Goal: Task Accomplishment & Management: Complete application form

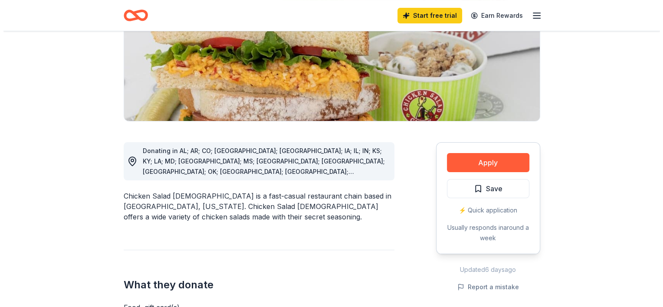
scroll to position [151, 0]
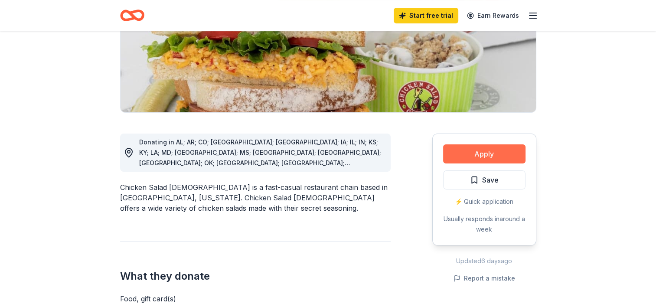
click at [485, 158] on button "Apply" at bounding box center [484, 153] width 82 height 19
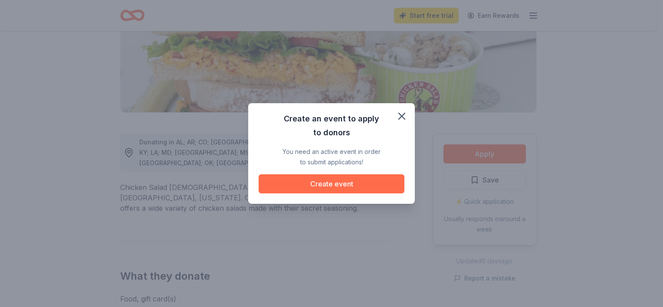
click at [333, 186] on button "Create event" at bounding box center [332, 183] width 146 height 19
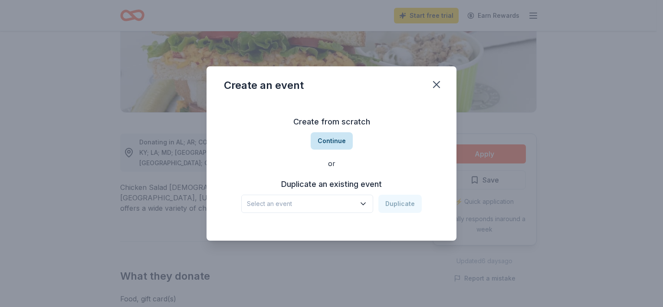
click at [333, 138] on button "Continue" at bounding box center [332, 140] width 42 height 17
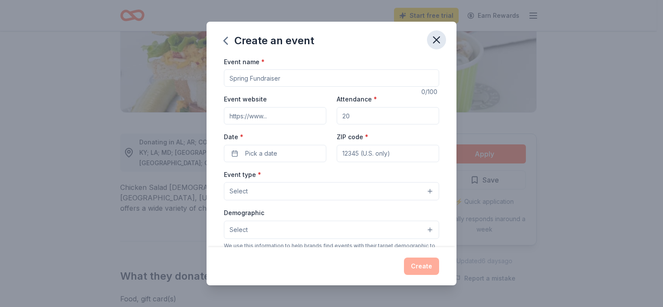
click at [437, 38] on icon "button" at bounding box center [436, 40] width 12 height 12
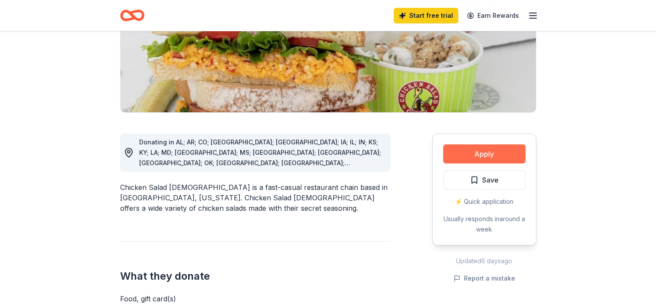
click at [478, 149] on button "Apply" at bounding box center [484, 153] width 82 height 19
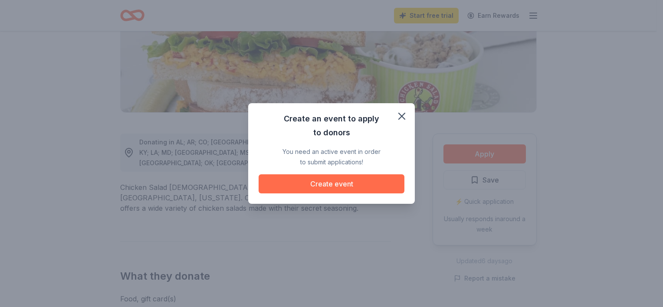
click at [321, 183] on button "Create event" at bounding box center [332, 183] width 146 height 19
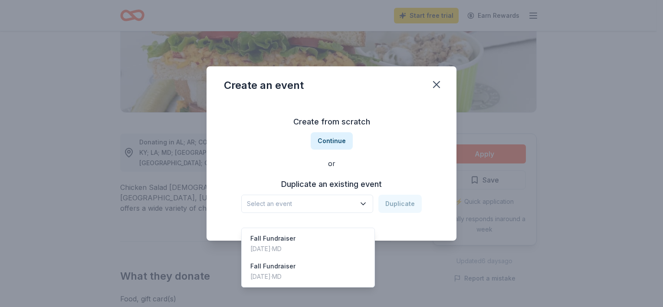
click at [330, 204] on span "Select an event" at bounding box center [301, 204] width 108 height 10
click at [278, 233] on div "Fall Fundraiser" at bounding box center [272, 238] width 45 height 10
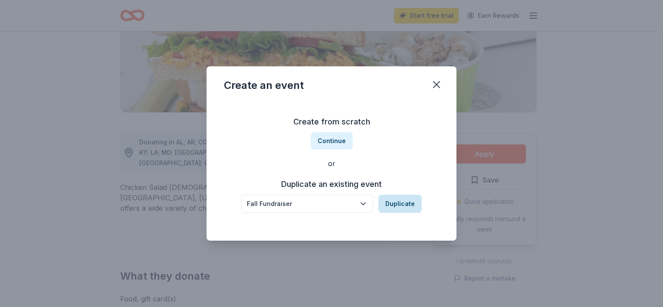
click at [407, 207] on button "Duplicate" at bounding box center [399, 204] width 43 height 18
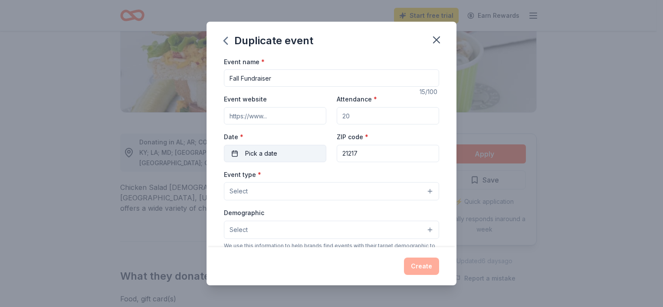
click at [278, 156] on button "Pick a date" at bounding box center [275, 153] width 102 height 17
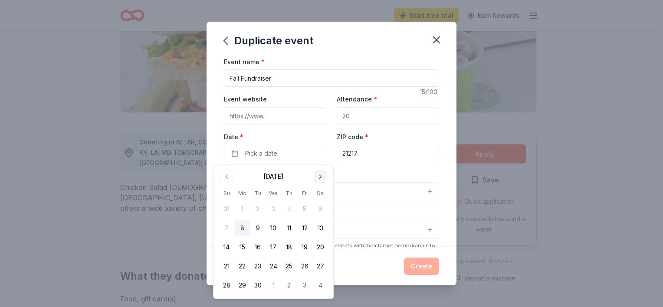
click at [322, 175] on button "Go to next month" at bounding box center [320, 176] width 12 height 12
click at [308, 263] on button "24" at bounding box center [305, 267] width 16 height 16
click at [377, 194] on button "Select" at bounding box center [331, 191] width 215 height 18
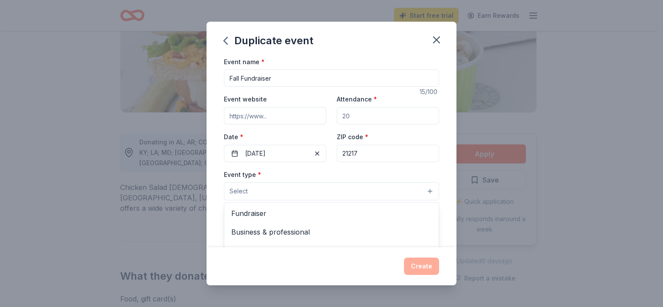
click at [281, 77] on div "Event name * Fall Fundraiser 15 /100 Event website Attendance * Date * [DATE] Z…" at bounding box center [331, 256] width 215 height 401
click at [281, 77] on input "Fall Fundraiser" at bounding box center [331, 77] width 215 height 17
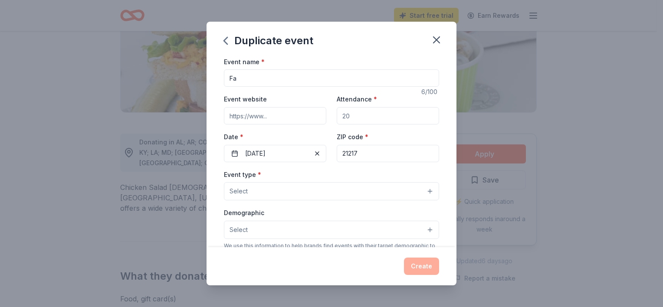
type input "F"
type input "No Kid Hungry"
click at [365, 121] on input "Attendance *" at bounding box center [388, 115] width 102 height 17
type input "25"
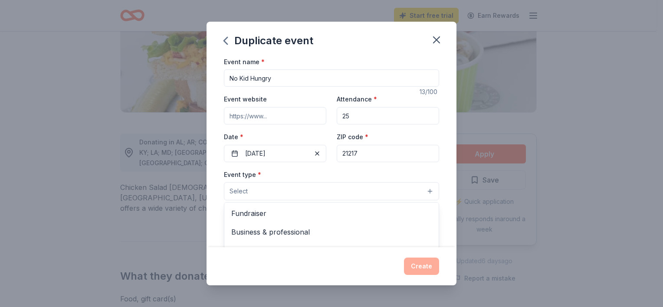
click at [301, 187] on button "Select" at bounding box center [331, 191] width 215 height 18
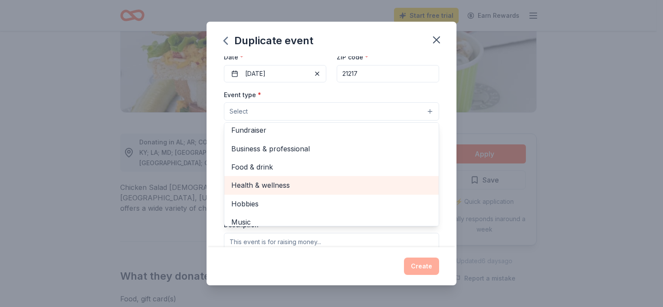
scroll to position [0, 0]
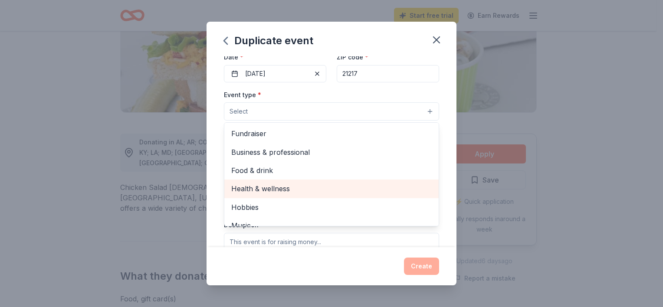
click at [281, 187] on span "Health & wellness" at bounding box center [331, 188] width 200 height 11
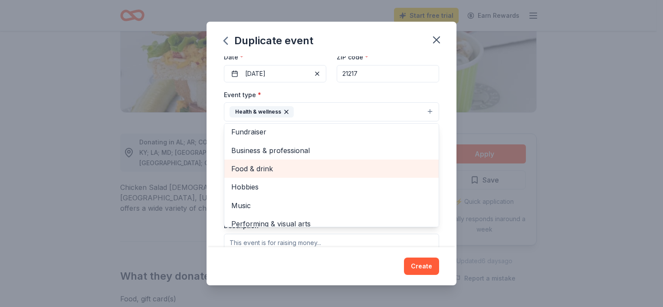
scroll to position [1, 0]
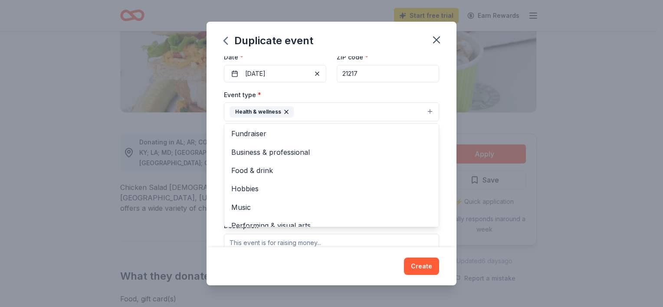
click at [442, 194] on div "Event name * No Kid Hungry 13 /100 Event website Attendance * 25 Date * [DATE] …" at bounding box center [331, 151] width 250 height 191
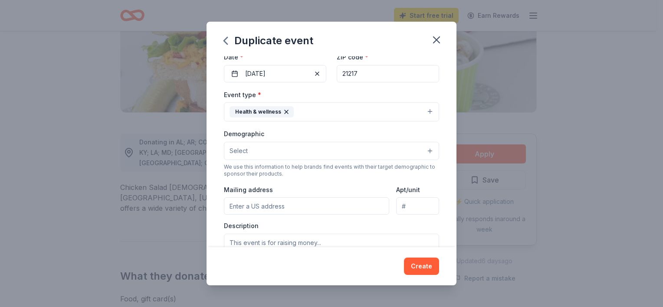
click at [322, 209] on input "Mailing address" at bounding box center [306, 205] width 165 height 17
type input "[STREET_ADDRESS][PERSON_NAME]"
type input "[GEOGRAPHIC_DATA]"
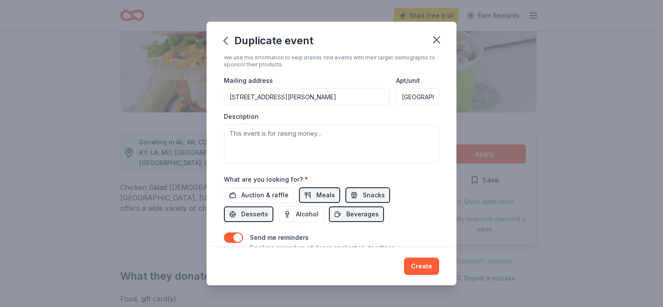
scroll to position [189, 0]
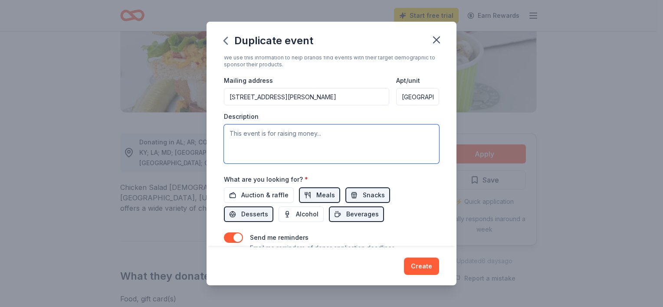
click at [308, 139] on textarea at bounding box center [331, 143] width 215 height 39
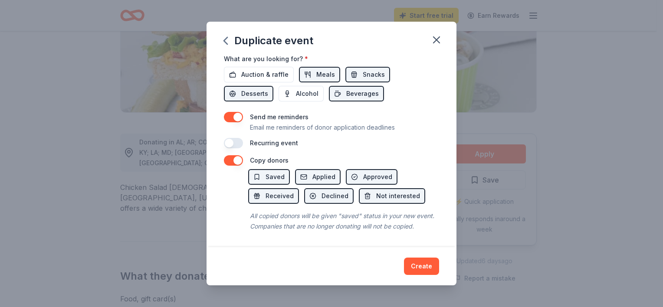
scroll to position [319, 0]
type textarea "This event is to combat hunger in underserved communities located in [GEOGRAPHI…"
click at [229, 155] on button "button" at bounding box center [233, 160] width 19 height 10
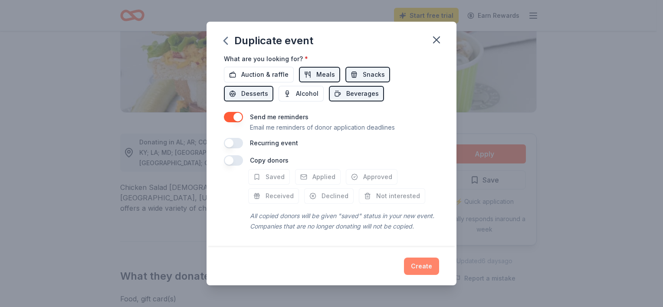
click at [423, 268] on button "Create" at bounding box center [421, 266] width 35 height 17
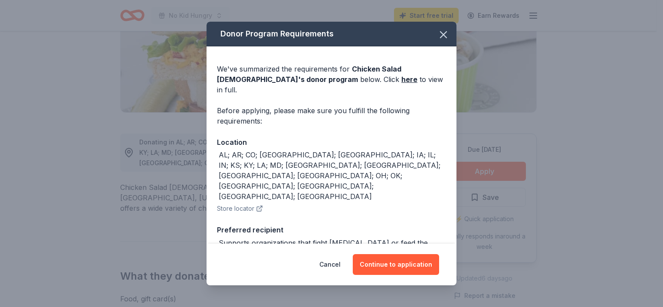
scroll to position [8, 0]
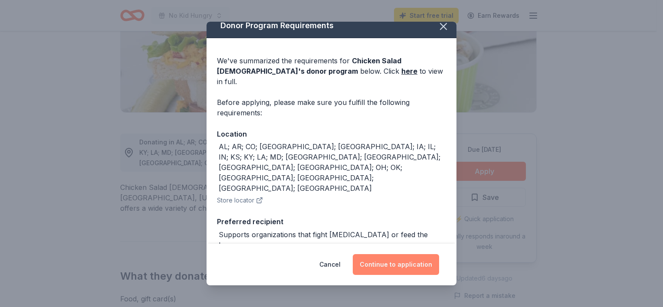
click at [395, 268] on button "Continue to application" at bounding box center [396, 264] width 86 height 21
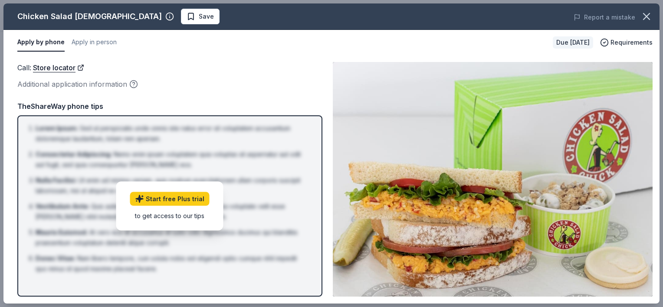
click at [49, 43] on button "Apply by phone" at bounding box center [40, 42] width 47 height 18
click at [46, 38] on button "Apply by phone" at bounding box center [40, 42] width 47 height 18
click at [47, 43] on button "Apply by phone" at bounding box center [40, 42] width 47 height 18
click at [95, 39] on button "Apply in person" at bounding box center [94, 42] width 45 height 18
click at [40, 37] on button "Apply by phone" at bounding box center [40, 42] width 46 height 18
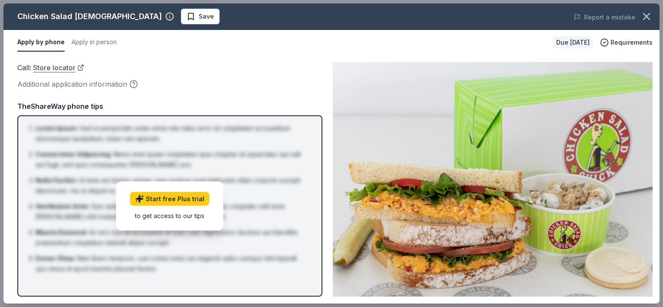
click at [60, 64] on link "Store locator" at bounding box center [58, 67] width 51 height 11
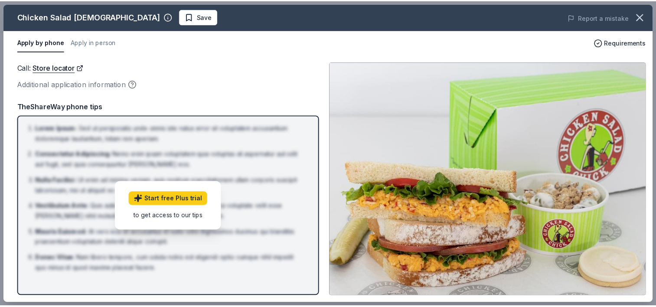
scroll to position [181, 0]
